Goal: Information Seeking & Learning: Learn about a topic

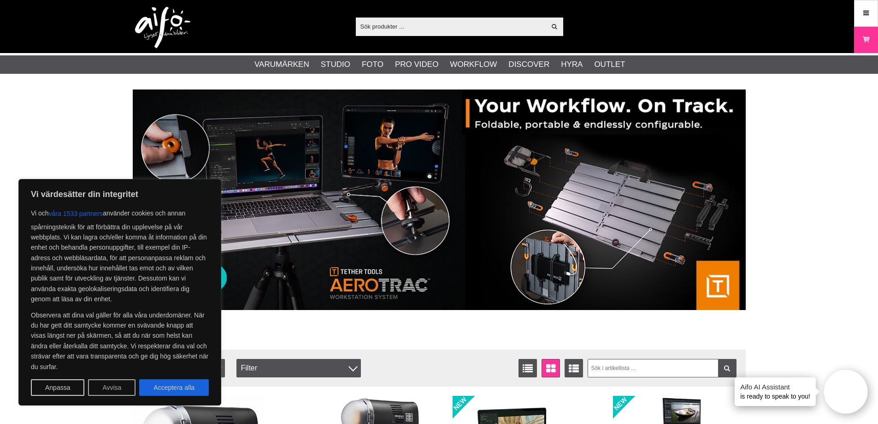
click at [101, 387] on button "Avvisa" at bounding box center [111, 387] width 47 height 17
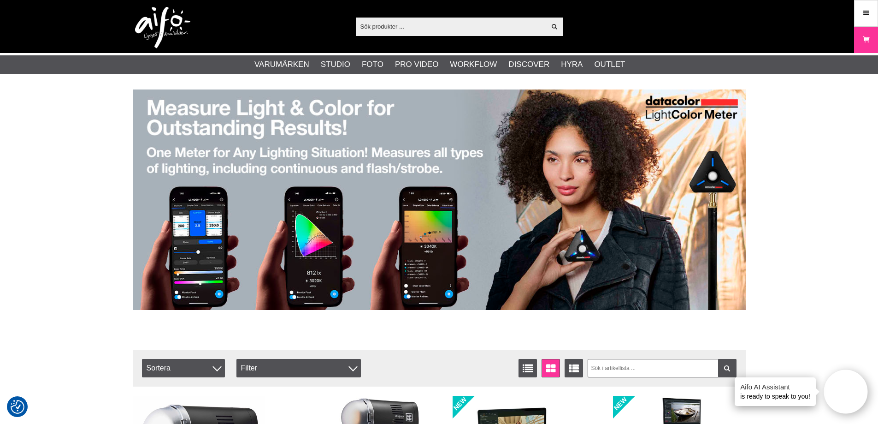
click at [399, 29] on input "text" at bounding box center [451, 26] width 190 height 14
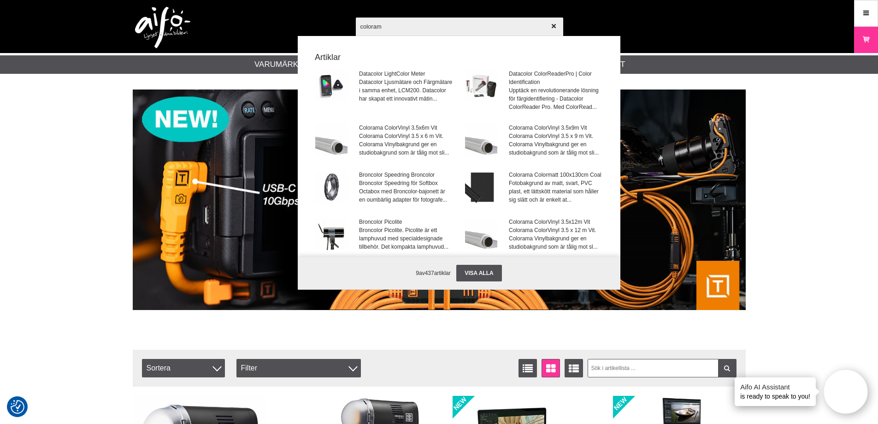
type input "colorama"
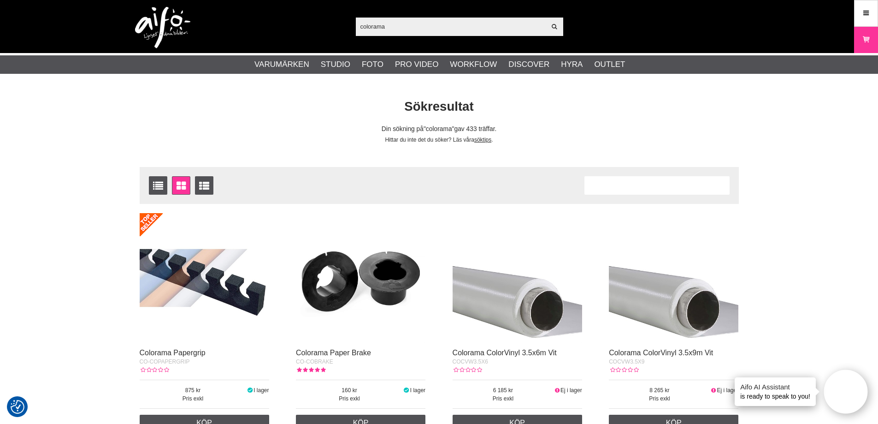
drag, startPoint x: 404, startPoint y: 24, endPoint x: 253, endPoint y: 21, distance: 151.2
click at [253, 21] on div "colorama Visa alla Artiklar Kategorier av artiklar Din sökning på gav inga träf…" at bounding box center [439, 26] width 627 height 53
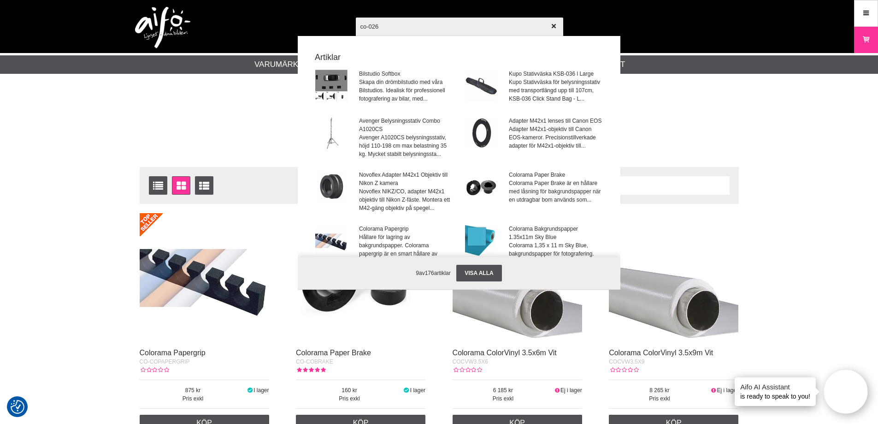
type input "co-0265"
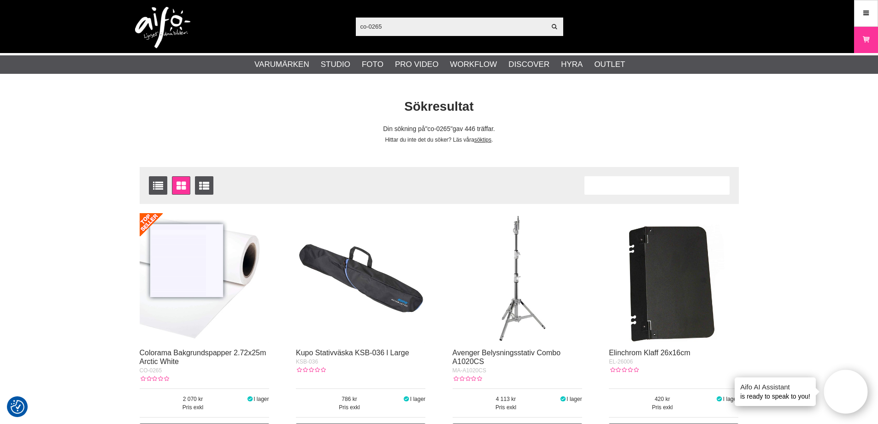
click at [212, 285] on img at bounding box center [205, 278] width 130 height 130
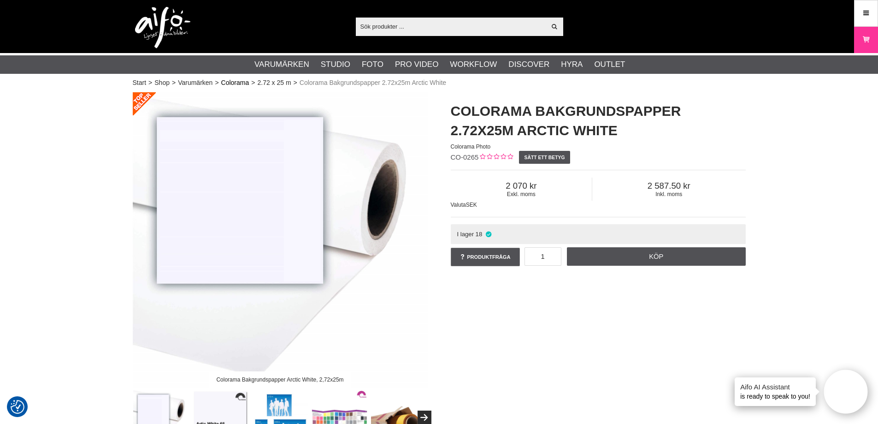
click at [237, 85] on link "Colorama" at bounding box center [235, 83] width 28 height 10
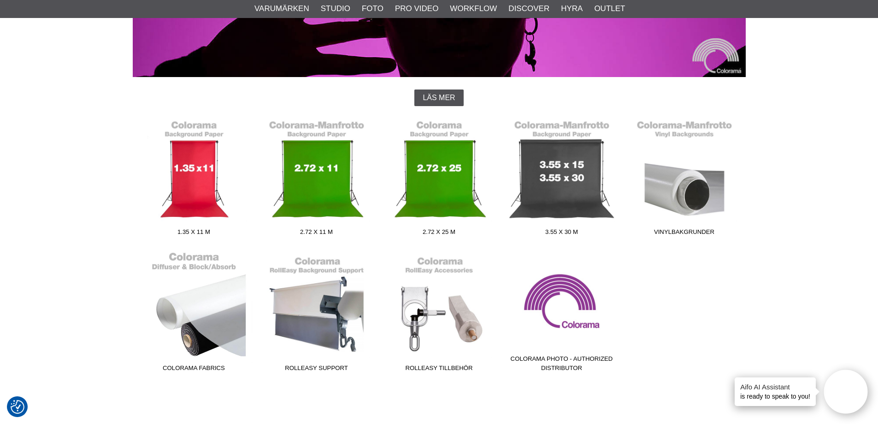
scroll to position [138, 0]
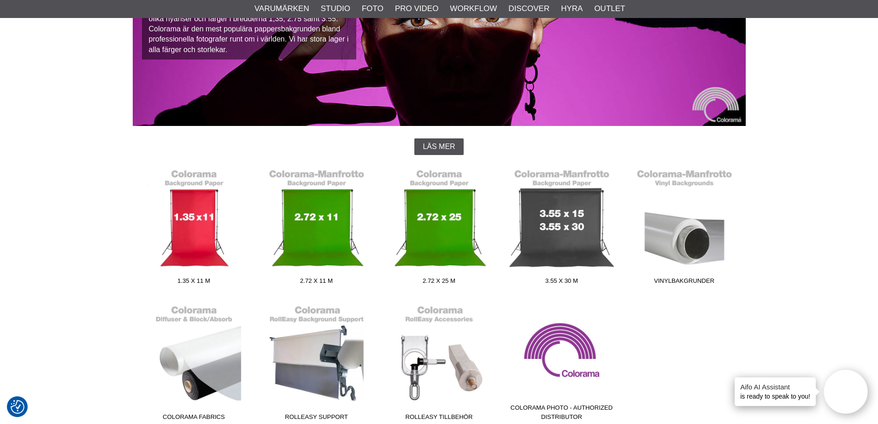
click at [428, 147] on span "Läs mer" at bounding box center [439, 146] width 32 height 8
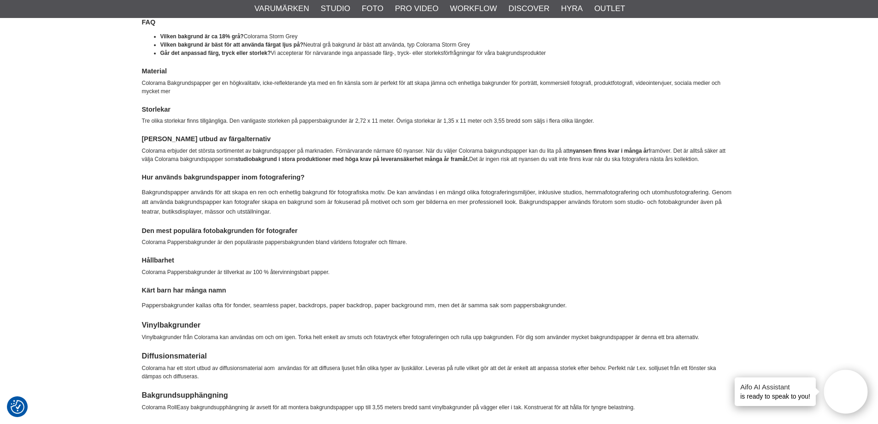
scroll to position [342, 0]
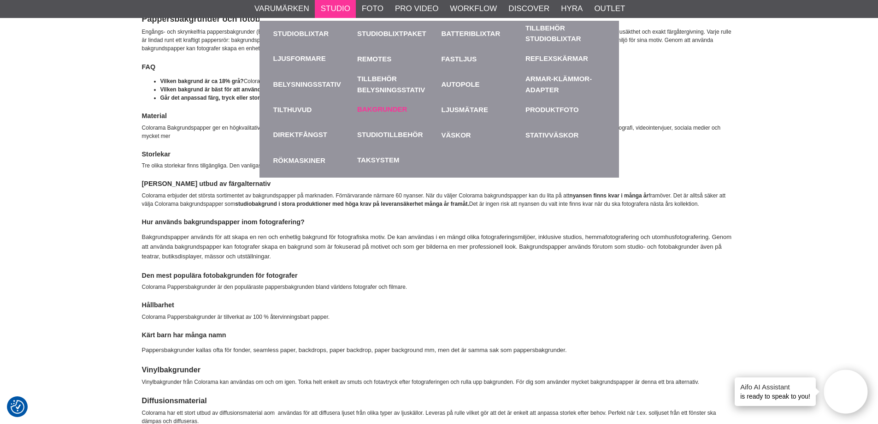
click at [369, 108] on link "Bakgrunder" at bounding box center [382, 109] width 50 height 11
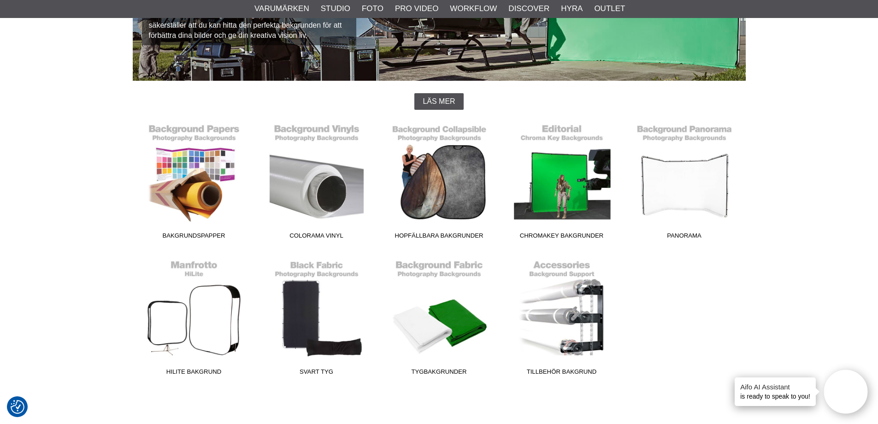
scroll to position [184, 0]
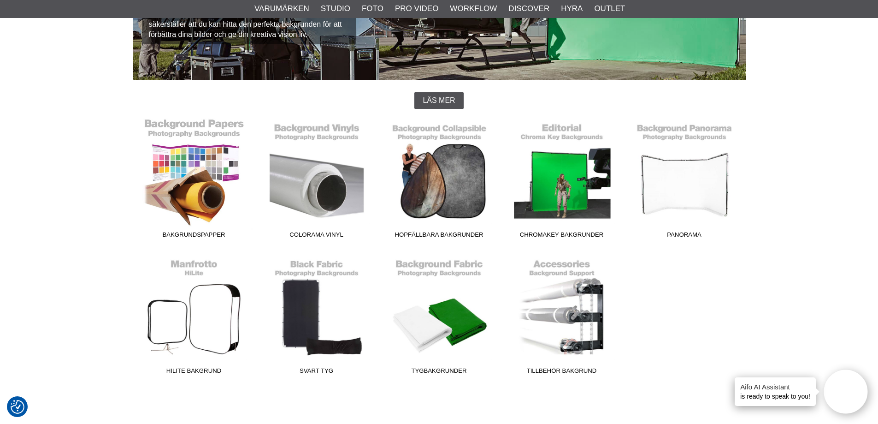
click at [183, 181] on link "Bakgrundspapper" at bounding box center [194, 180] width 123 height 124
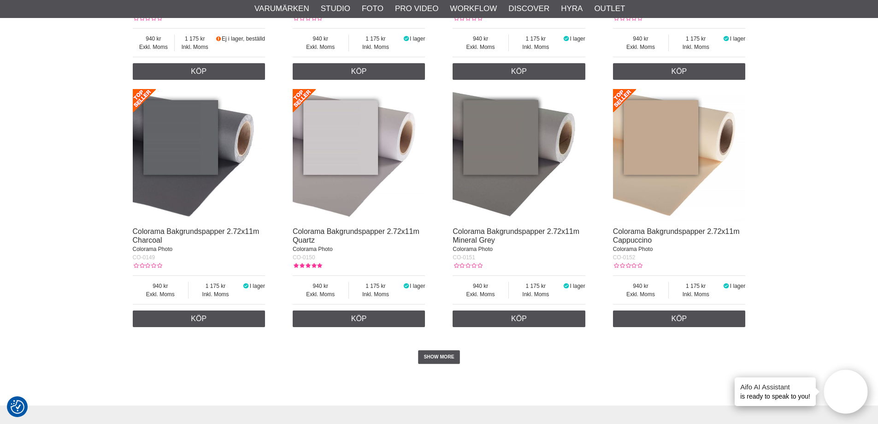
scroll to position [1982, 0]
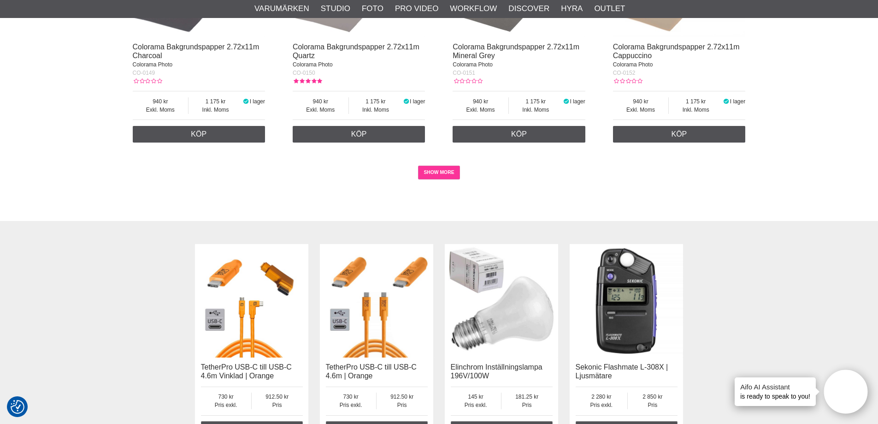
click at [434, 174] on link "SHOW MORE" at bounding box center [439, 172] width 42 height 14
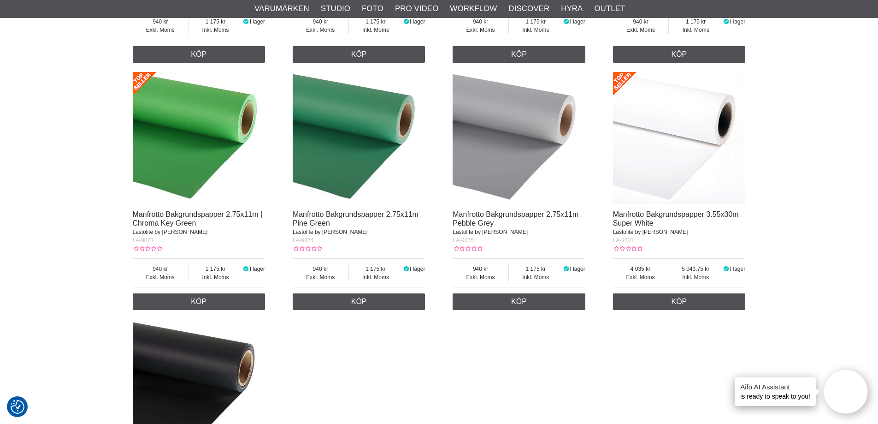
scroll to position [10199, 0]
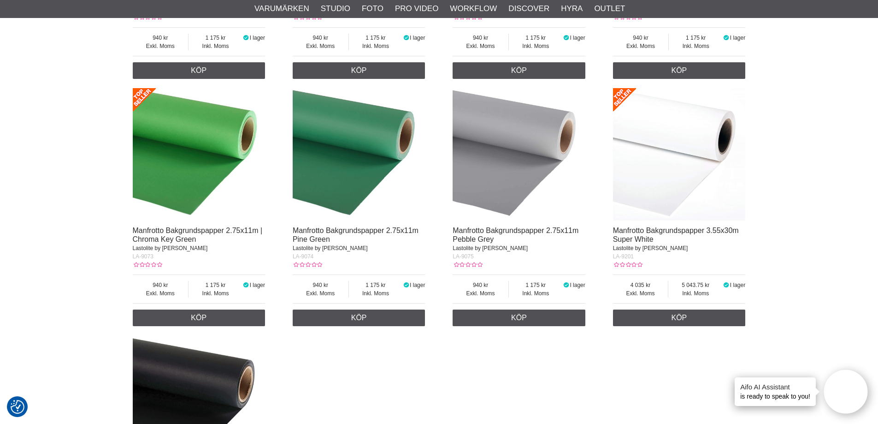
click at [698, 144] on img at bounding box center [679, 154] width 133 height 133
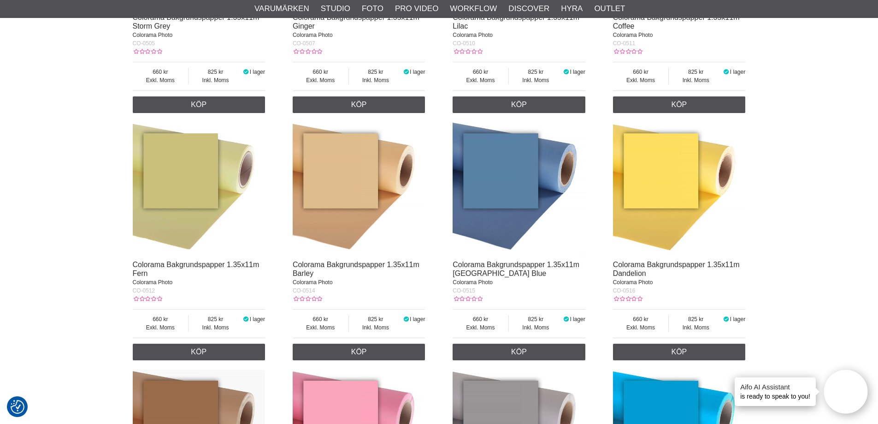
scroll to position [3811, 0]
